Goal: Task Accomplishment & Management: Manage account settings

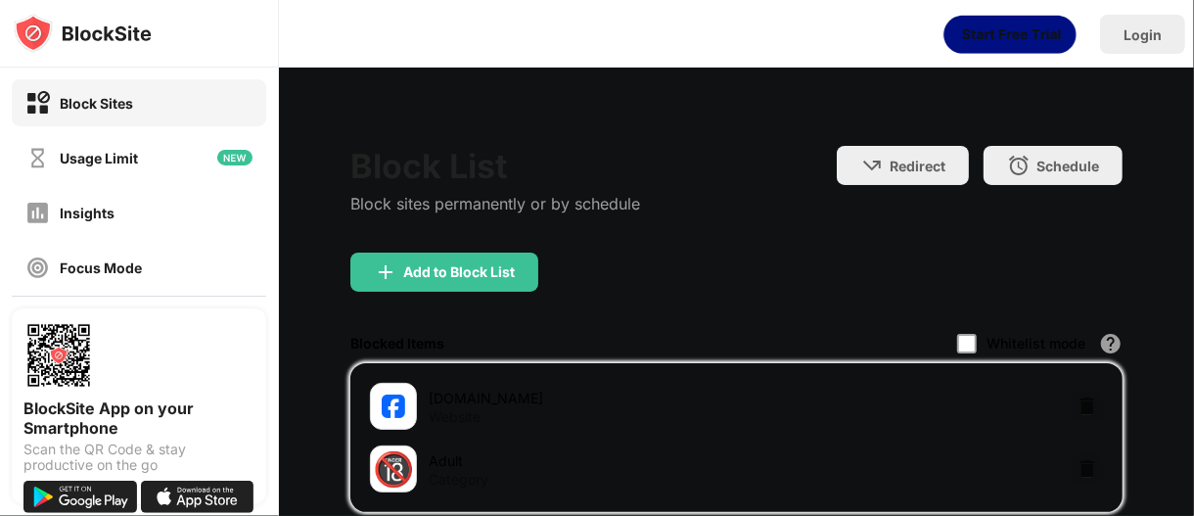
click at [1055, 402] on div "[DOMAIN_NAME] Website" at bounding box center [736, 406] width 749 height 63
click at [1078, 406] on img at bounding box center [1088, 406] width 20 height 20
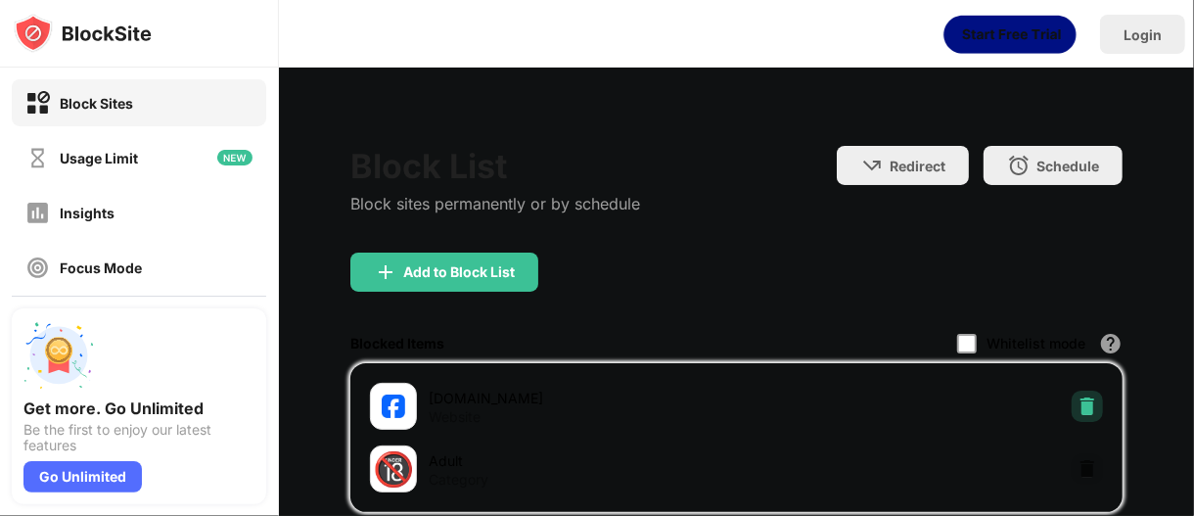
click at [1078, 396] on img at bounding box center [1088, 406] width 20 height 20
